Goal: Information Seeking & Learning: Learn about a topic

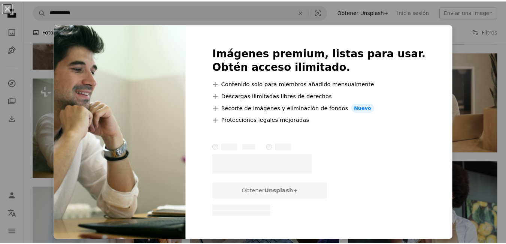
scroll to position [449, 0]
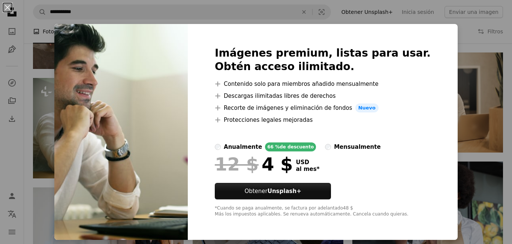
click at [445, 99] on div "An X shape Imágenes premium, listas para usar. Obtén acceso ilimitado. A plus s…" at bounding box center [256, 122] width 512 height 244
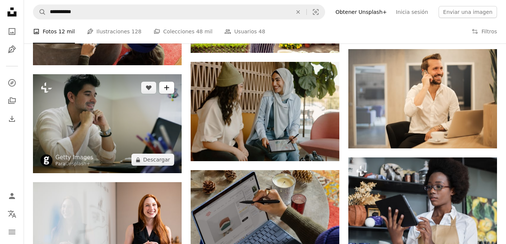
click at [171, 87] on button "A plus sign" at bounding box center [166, 88] width 15 height 12
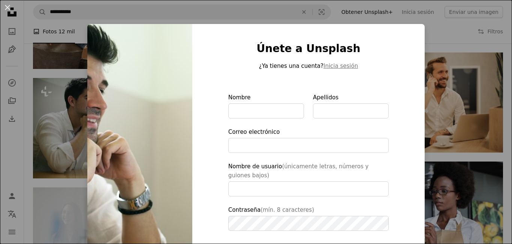
click at [452, 33] on div "An X shape Únete a Unsplash ¿Ya tienes una cuenta? Inicia sesión Nombre Apellid…" at bounding box center [256, 122] width 512 height 244
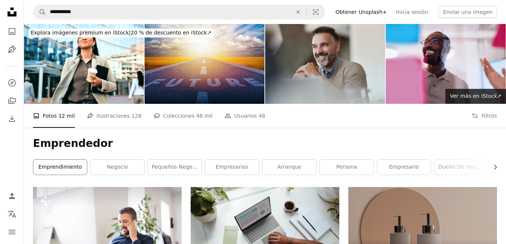
click at [77, 171] on link "emprendimiento" at bounding box center [60, 167] width 54 height 15
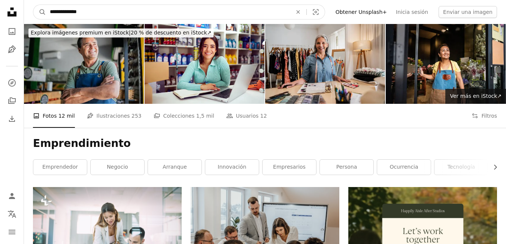
click at [101, 13] on input "**********" at bounding box center [168, 12] width 244 height 14
type input "**********"
click at [33, 5] on button "A magnifying glass" at bounding box center [39, 12] width 13 height 14
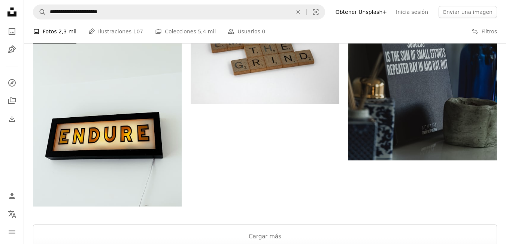
scroll to position [696, 0]
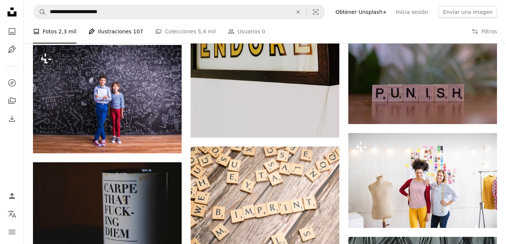
click at [112, 31] on link "Pen Tool Ilustraciones 107" at bounding box center [115, 31] width 55 height 24
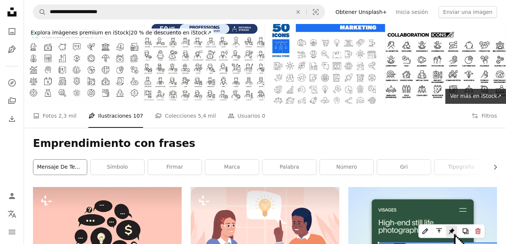
click at [71, 168] on link "Mensaje de texto" at bounding box center [60, 167] width 54 height 15
